Goal: Task Accomplishment & Management: Manage account settings

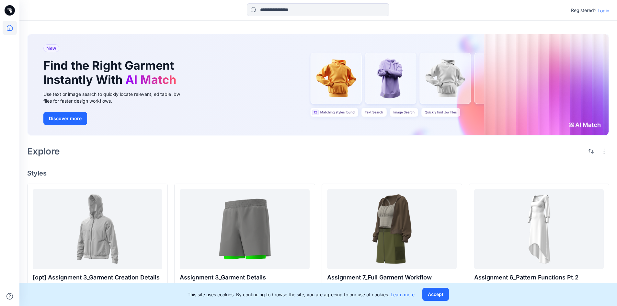
click at [604, 11] on p "Login" at bounding box center [604, 10] width 12 height 7
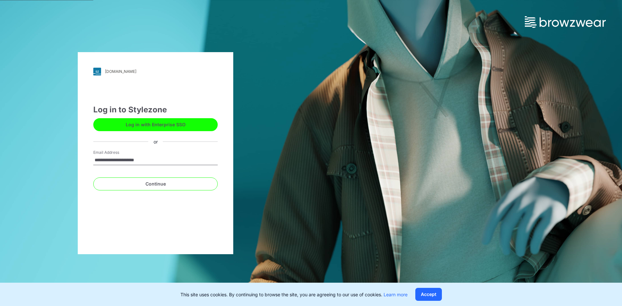
type input "**********"
click at [93, 178] on button "Continue" at bounding box center [155, 184] width 124 height 13
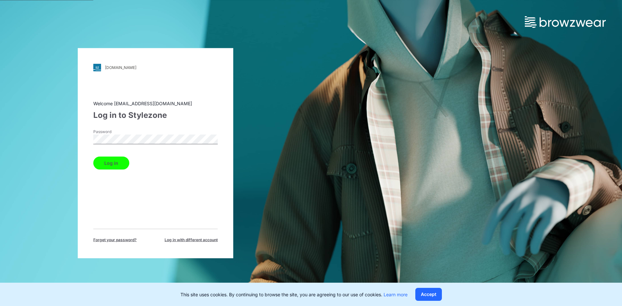
click at [93, 157] on button "Log in" at bounding box center [111, 163] width 36 height 13
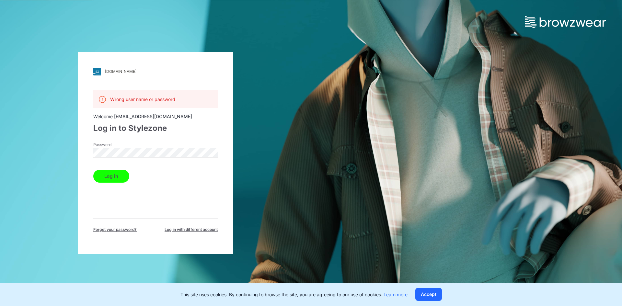
click at [121, 229] on span "Forget your password?" at bounding box center [114, 230] width 43 height 6
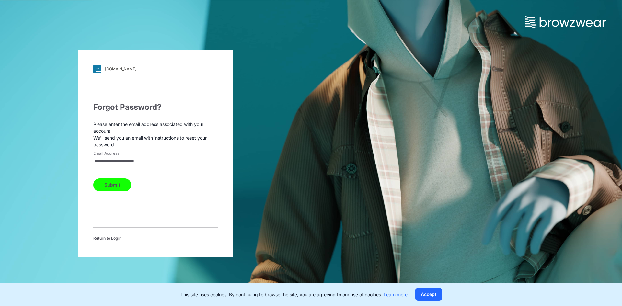
click at [113, 185] on button "Submit" at bounding box center [112, 185] width 38 height 13
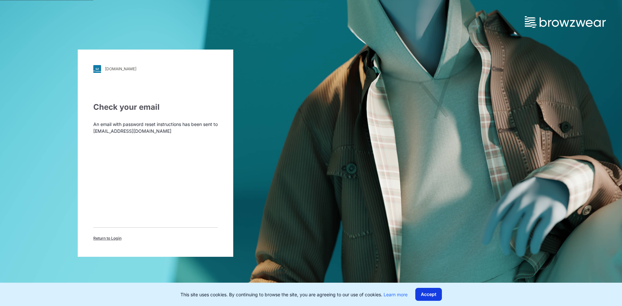
click at [437, 298] on button "Accept" at bounding box center [429, 294] width 27 height 13
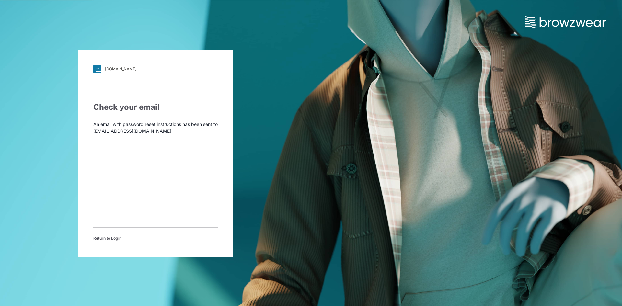
click at [115, 240] on span "Return to Login" at bounding box center [107, 239] width 28 height 6
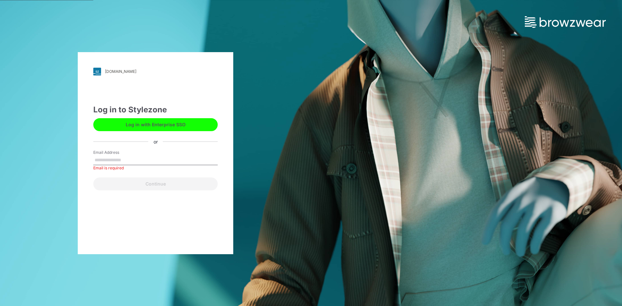
click at [106, 225] on div "bwuclassroom.stylezone.com Loading... Log in to Stylezone Log in with Enterpris…" at bounding box center [156, 153] width 156 height 202
click at [168, 160] on input "Email Address" at bounding box center [155, 161] width 124 height 10
drag, startPoint x: 165, startPoint y: 159, endPoint x: 69, endPoint y: 159, distance: 96.3
click at [70, 159] on div "bwuclassroom.stylezone.com Loading... Log in to Stylezone Log in with Enterpris…" at bounding box center [155, 153] width 311 height 306
click at [75, 156] on div "bwuclassroom.stylezone.com Loading... Log in to Stylezone Log in with Enterpris…" at bounding box center [155, 153] width 311 height 306
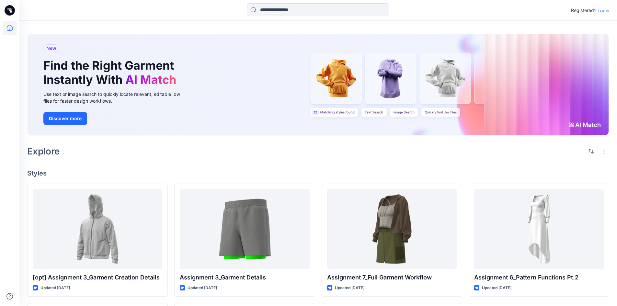
click at [606, 11] on p "Login" at bounding box center [604, 10] width 12 height 7
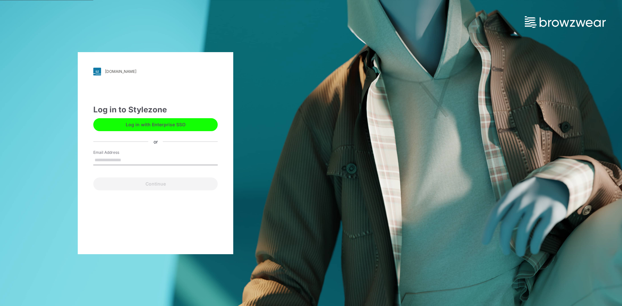
click at [130, 157] on input "Email Address" at bounding box center [155, 161] width 124 height 10
type input "**********"
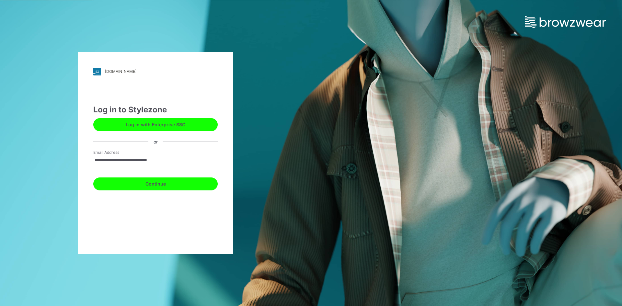
click at [157, 187] on button "Continue" at bounding box center [155, 184] width 124 height 13
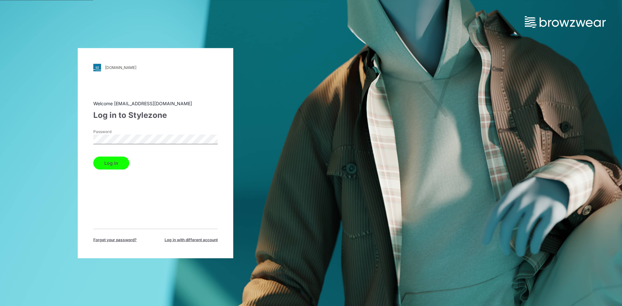
click at [93, 157] on button "Log in" at bounding box center [111, 163] width 36 height 13
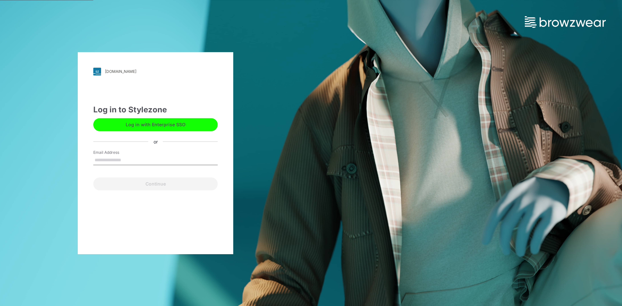
click at [122, 158] on input "Email Address" at bounding box center [155, 161] width 124 height 10
type input "**********"
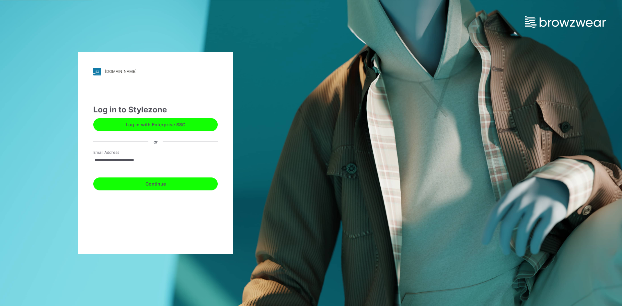
click at [154, 183] on button "Continue" at bounding box center [155, 184] width 124 height 13
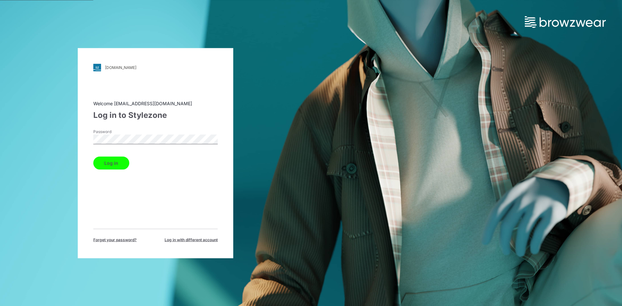
click at [93, 157] on button "Log in" at bounding box center [111, 163] width 36 height 13
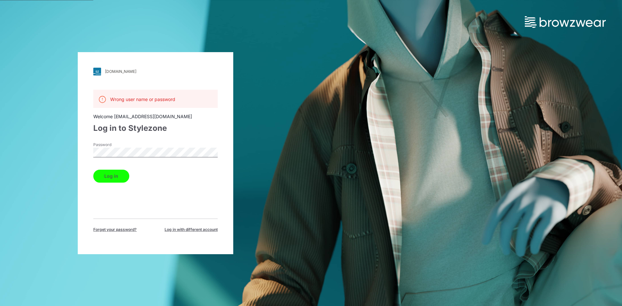
click at [93, 170] on button "Log in" at bounding box center [111, 176] width 36 height 13
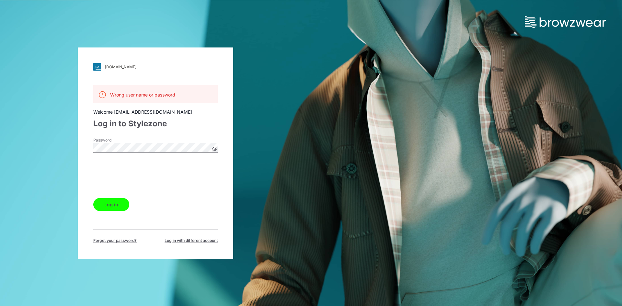
click at [120, 206] on button "Log in" at bounding box center [111, 204] width 36 height 13
click at [215, 151] on icon at bounding box center [214, 148] width 5 height 5
click at [216, 151] on icon at bounding box center [214, 148] width 5 height 5
click at [200, 242] on span "Log in with different account" at bounding box center [191, 241] width 53 height 6
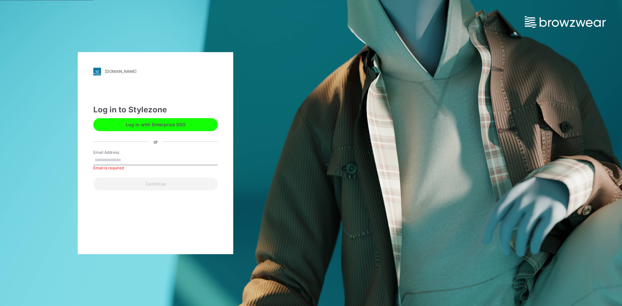
click at [117, 159] on input "Email Address" at bounding box center [155, 161] width 124 height 10
type input "**********"
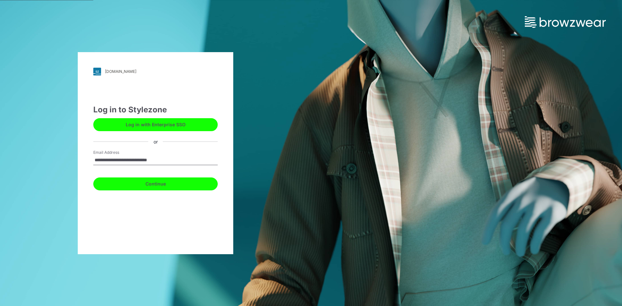
click at [153, 186] on button "Continue" at bounding box center [155, 184] width 124 height 13
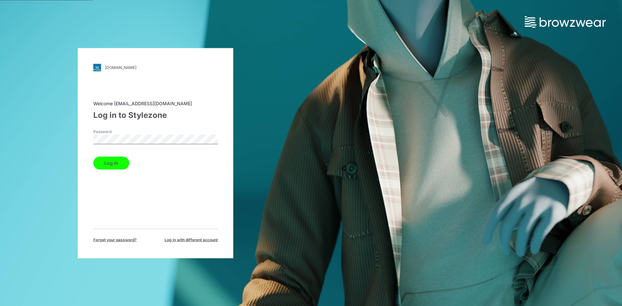
click at [109, 163] on button "Log in" at bounding box center [111, 163] width 36 height 13
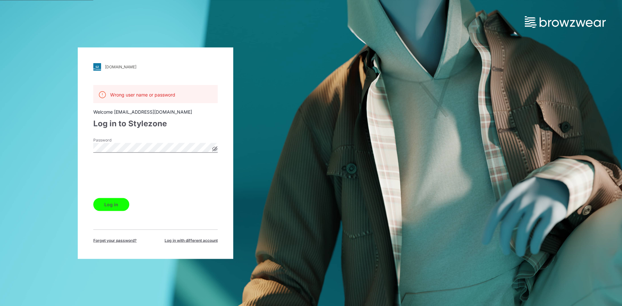
click at [215, 149] on icon at bounding box center [215, 149] width 2 height 2
click at [112, 208] on button "Log in" at bounding box center [111, 204] width 36 height 13
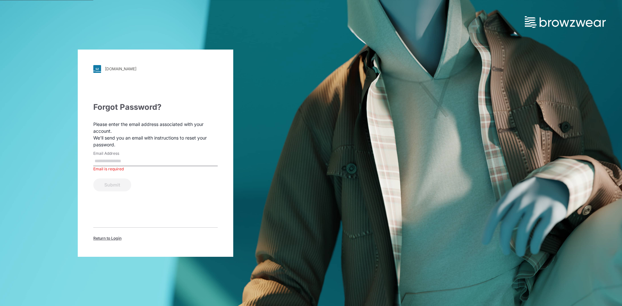
click at [122, 163] on input "Email Address" at bounding box center [155, 162] width 124 height 10
type input "**********"
click at [123, 184] on button "Submit" at bounding box center [112, 185] width 38 height 13
